Goal: Information Seeking & Learning: Find specific fact

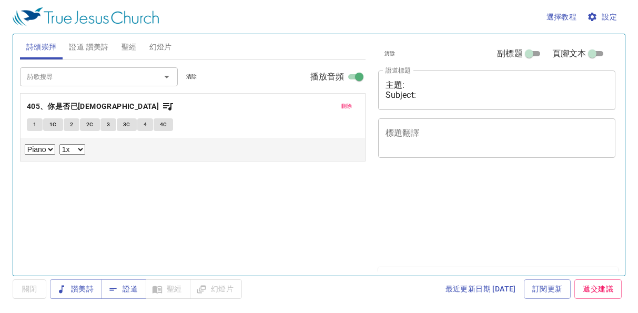
select select "1"
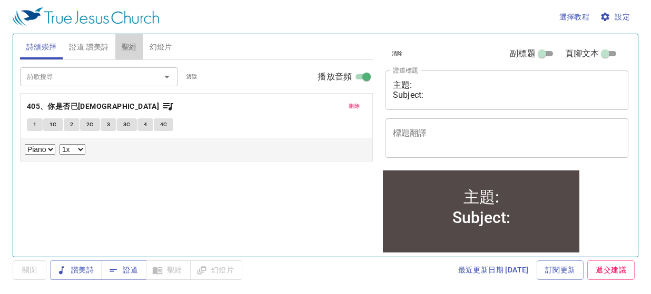
click at [124, 49] on span "聖經" at bounding box center [129, 47] width 15 height 13
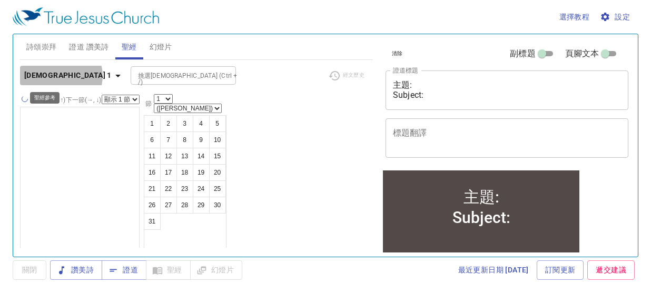
click at [115, 76] on icon "button" at bounding box center [117, 76] width 5 height 3
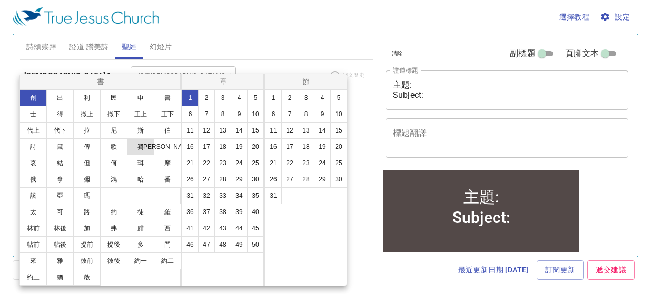
click at [138, 147] on button "賽" at bounding box center [140, 146] width 27 height 17
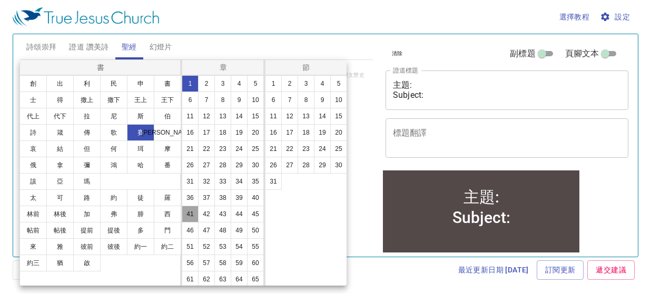
click at [191, 223] on button "41" at bounding box center [190, 214] width 17 height 17
click at [336, 98] on button "10" at bounding box center [338, 100] width 17 height 17
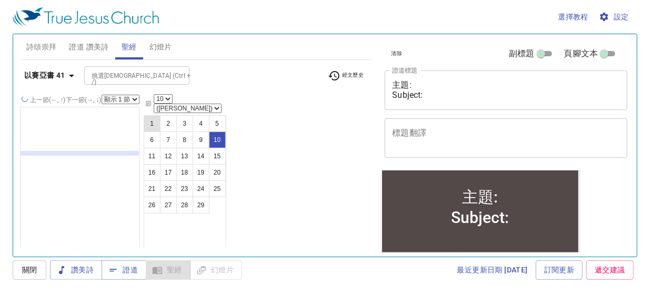
click at [161, 115] on button "1" at bounding box center [152, 123] width 17 height 17
select select "1"
click at [638, 57] on html "選擇教程 設定 詩頌崇拜 證道 讚美詩 聖經 幻燈片 詩歌搜尋 詩歌搜尋 清除 播放音頻 刪除 405、你是否已禱告 1 1C 2 2C 3 3C 4 4C …" at bounding box center [325, 147] width 650 height 294
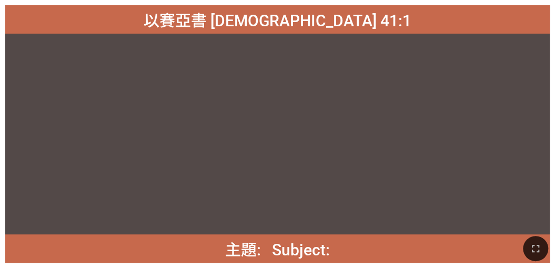
click at [3, 146] on div "以賽亞書 [DEMOGRAPHIC_DATA] 41:1 以賽亞書 [DEMOGRAPHIC_DATA] 41:1 主題: Subject: 主題: Subj…" at bounding box center [277, 134] width 555 height 268
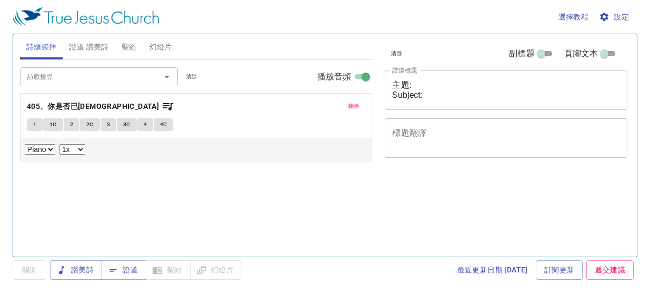
select select "1"
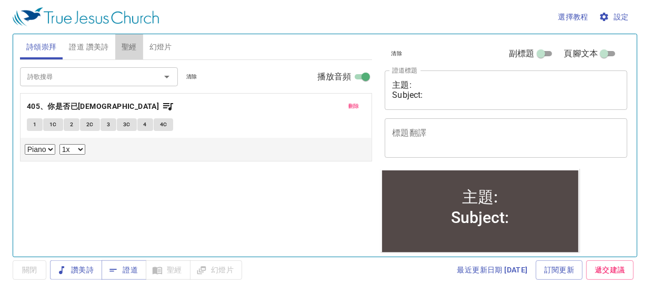
click at [135, 48] on span "聖經" at bounding box center [129, 47] width 15 height 13
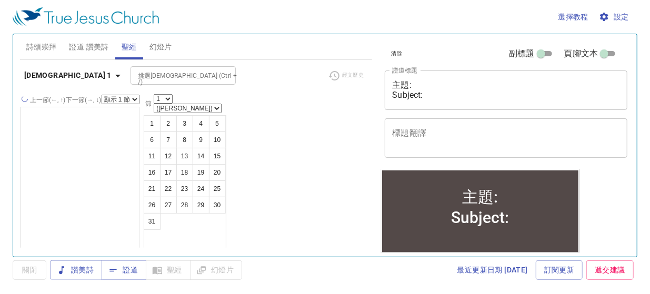
click at [112, 79] on icon "button" at bounding box center [118, 75] width 13 height 13
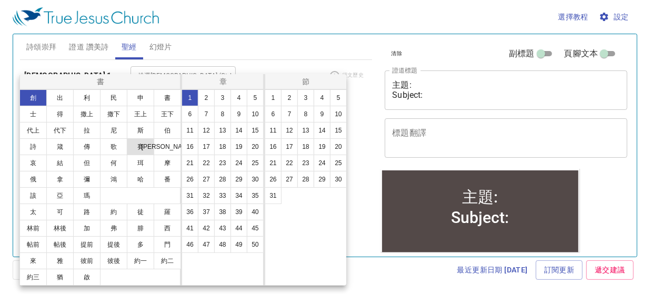
click at [140, 149] on button "賽" at bounding box center [140, 146] width 27 height 17
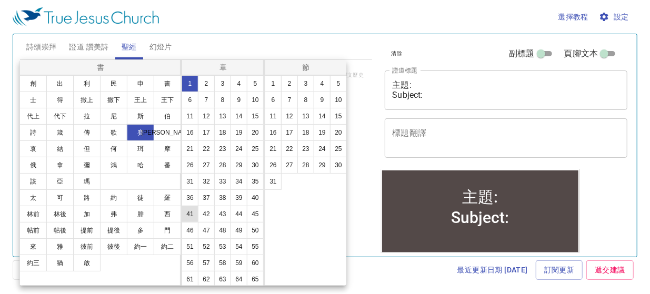
click at [189, 223] on button "41" at bounding box center [190, 214] width 17 height 17
click at [339, 104] on button "10" at bounding box center [338, 100] width 17 height 17
select select "10"
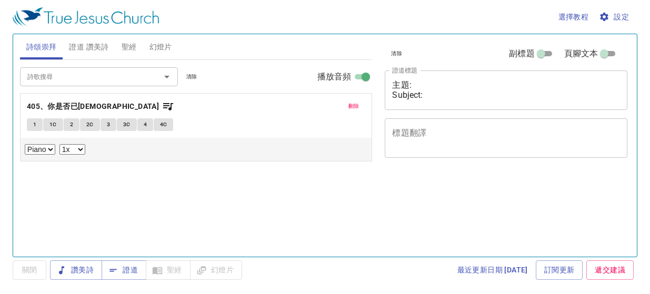
select select "1"
